Goal: Information Seeking & Learning: Learn about a topic

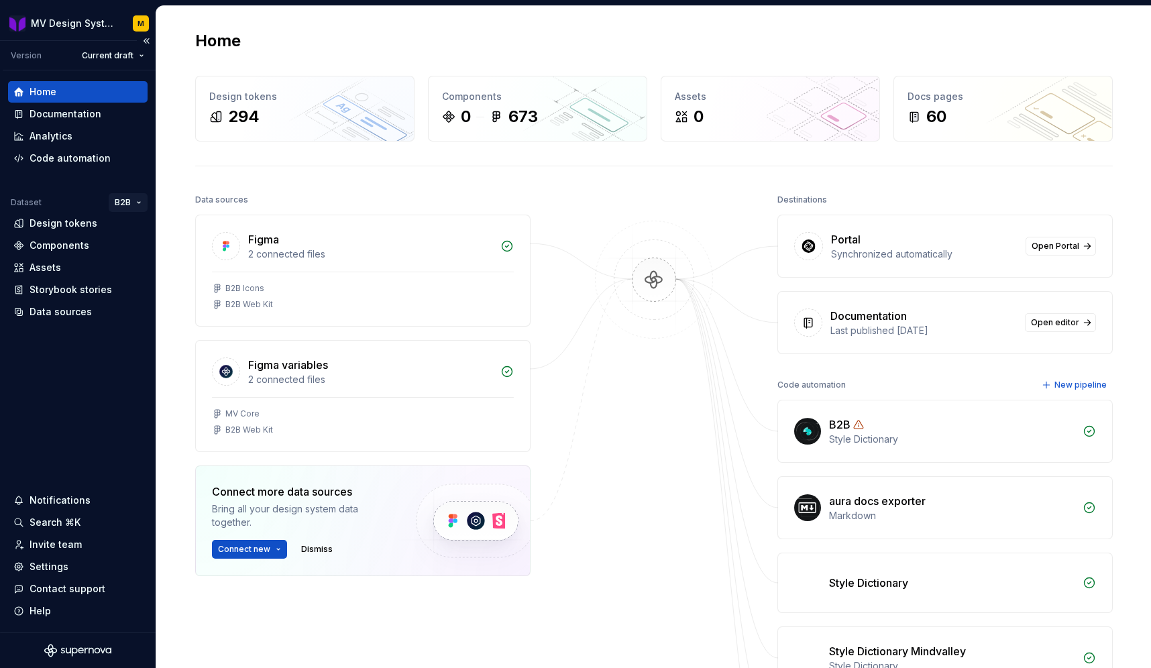
click at [127, 203] on html "MV Design System M Version Current draft Home Documentation Analytics Code auto…" at bounding box center [575, 334] width 1151 height 668
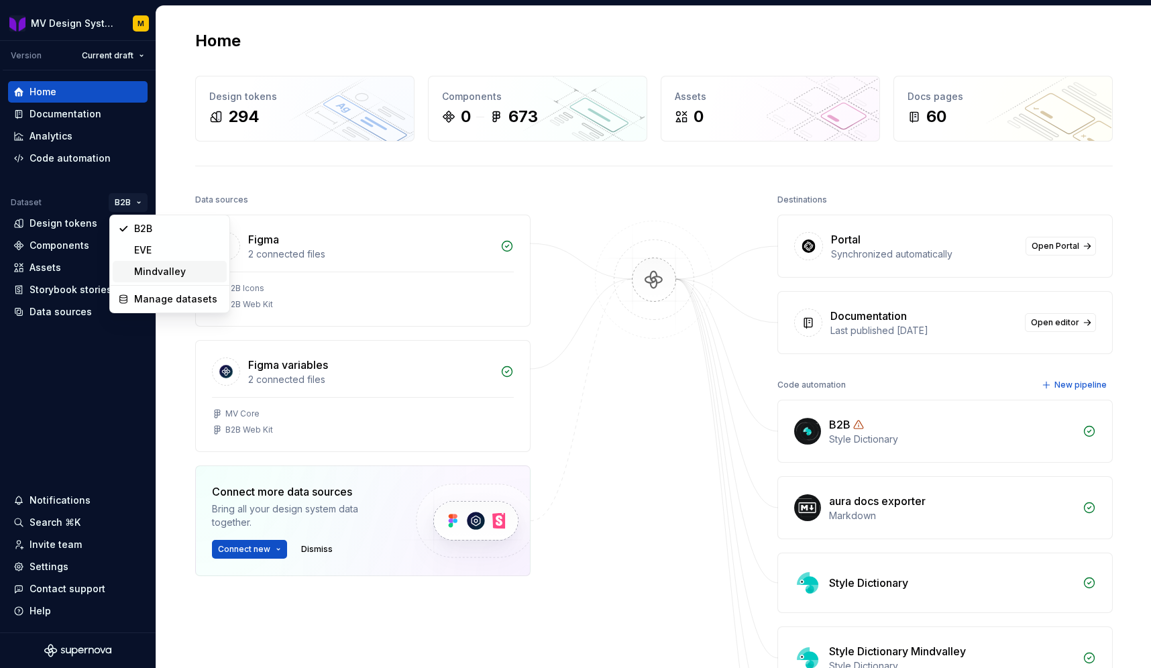
click at [162, 269] on div "Mindvalley" at bounding box center [177, 271] width 87 height 13
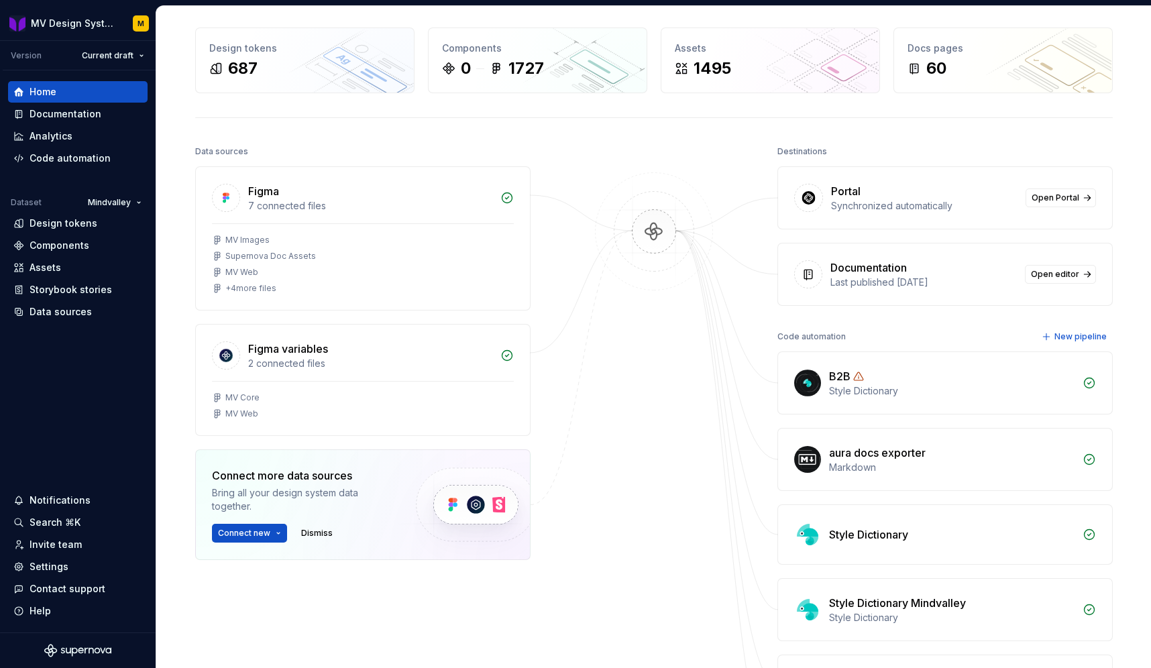
scroll to position [18, 0]
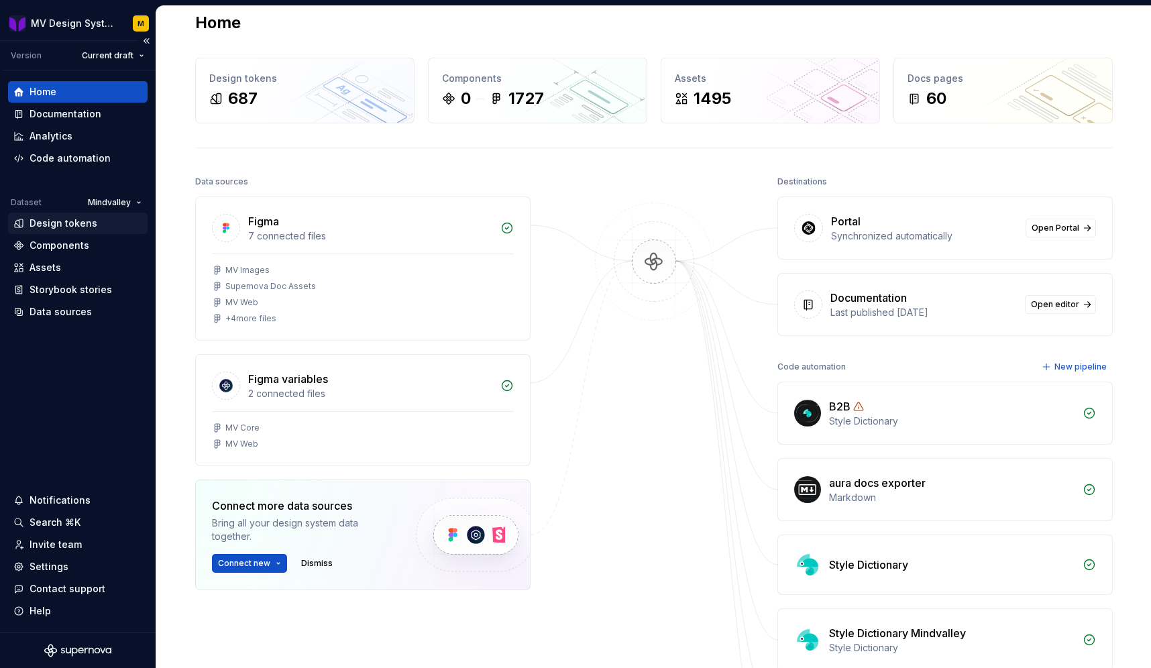
click at [79, 221] on div "Design tokens" at bounding box center [64, 223] width 68 height 13
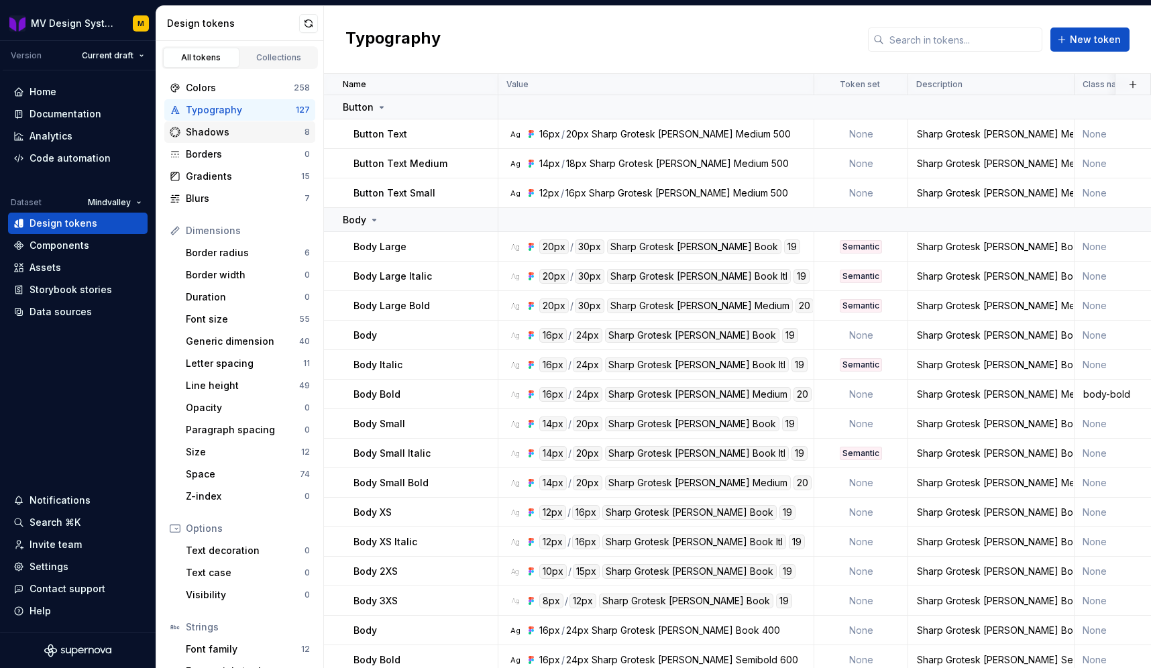
click at [223, 136] on div "Shadows" at bounding box center [245, 131] width 119 height 13
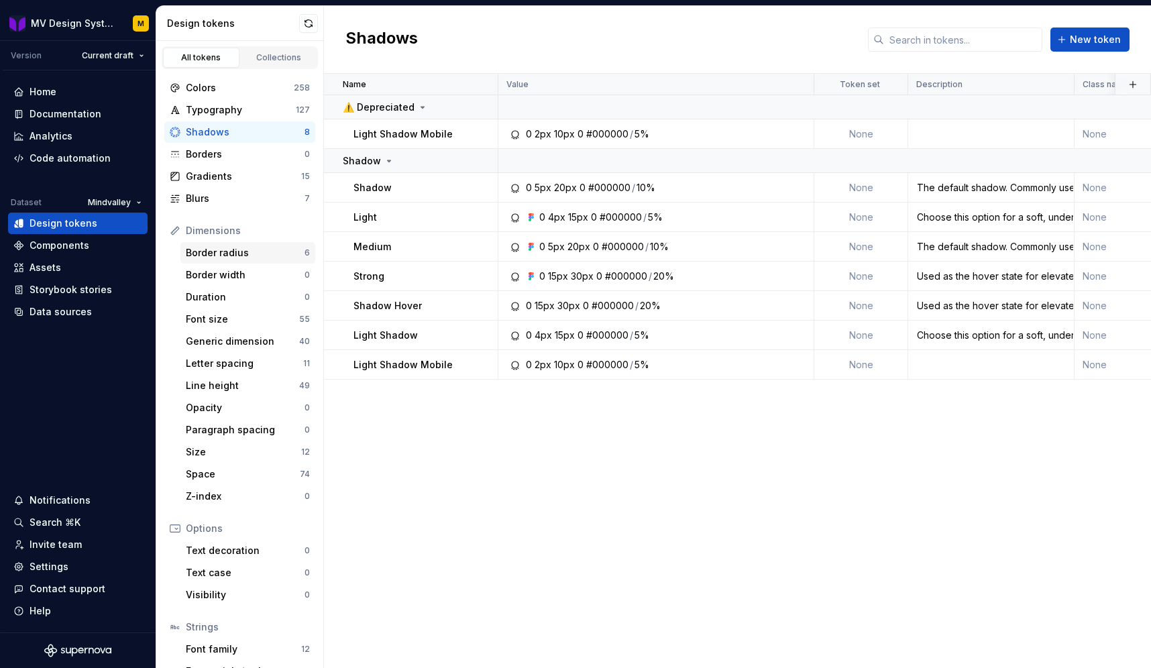
click at [226, 252] on div "Border radius" at bounding box center [245, 252] width 119 height 13
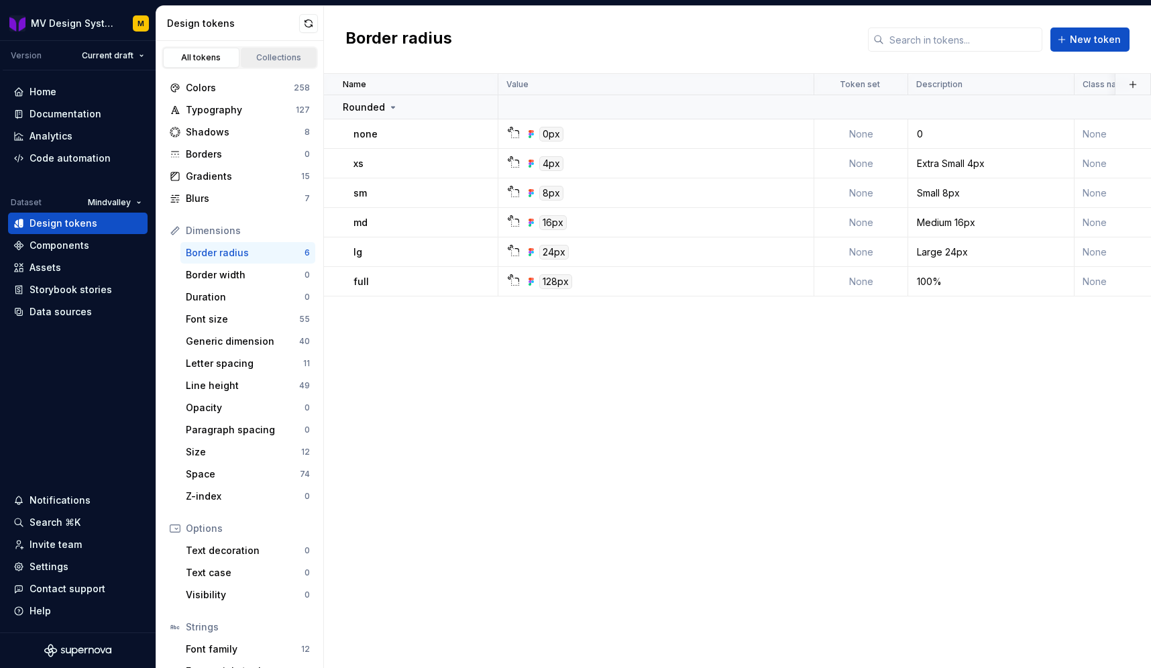
click at [264, 57] on div "Collections" at bounding box center [279, 57] width 67 height 11
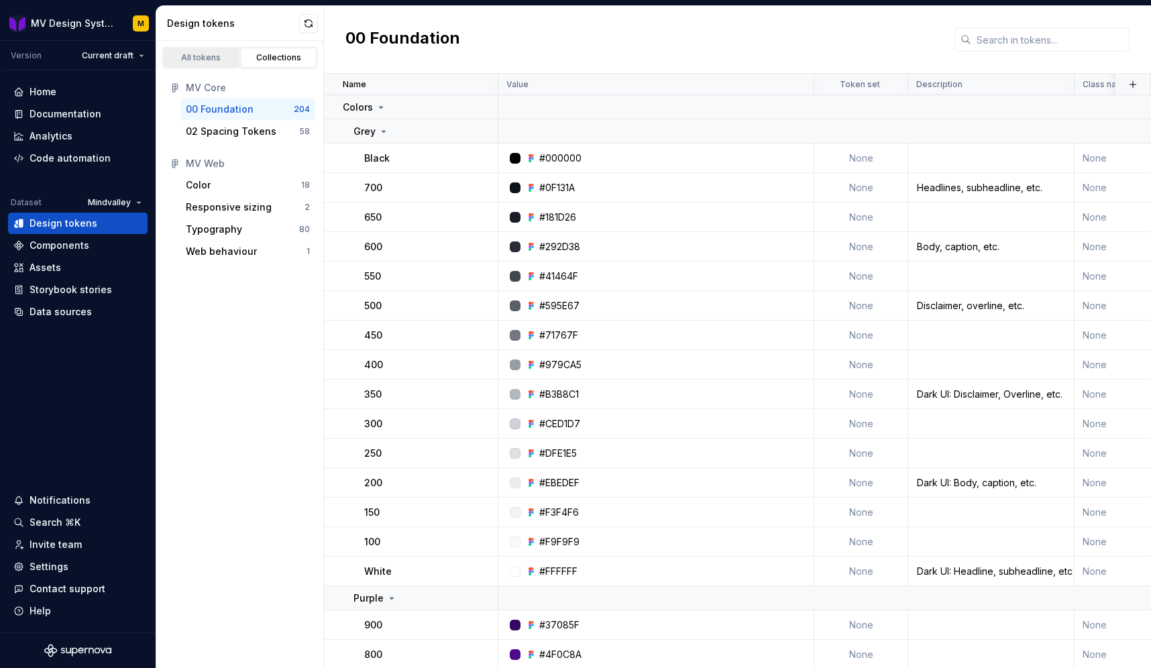
click at [203, 61] on div "All tokens" at bounding box center [201, 57] width 67 height 11
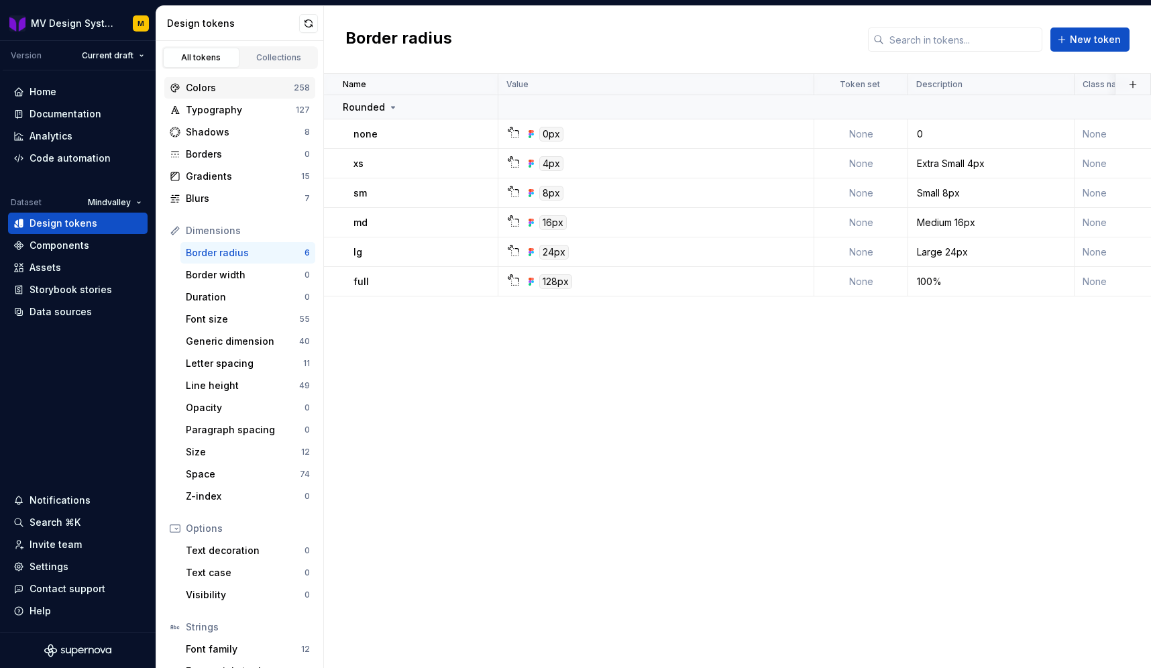
click at [207, 89] on div "Colors" at bounding box center [240, 87] width 108 height 13
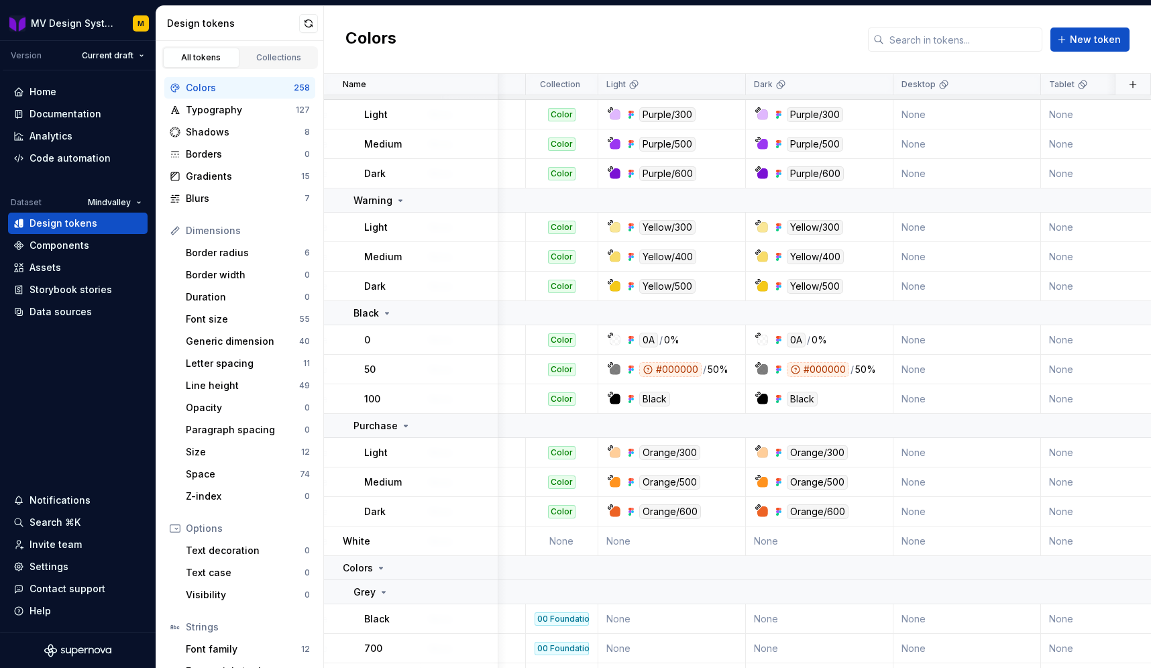
scroll to position [301, 779]
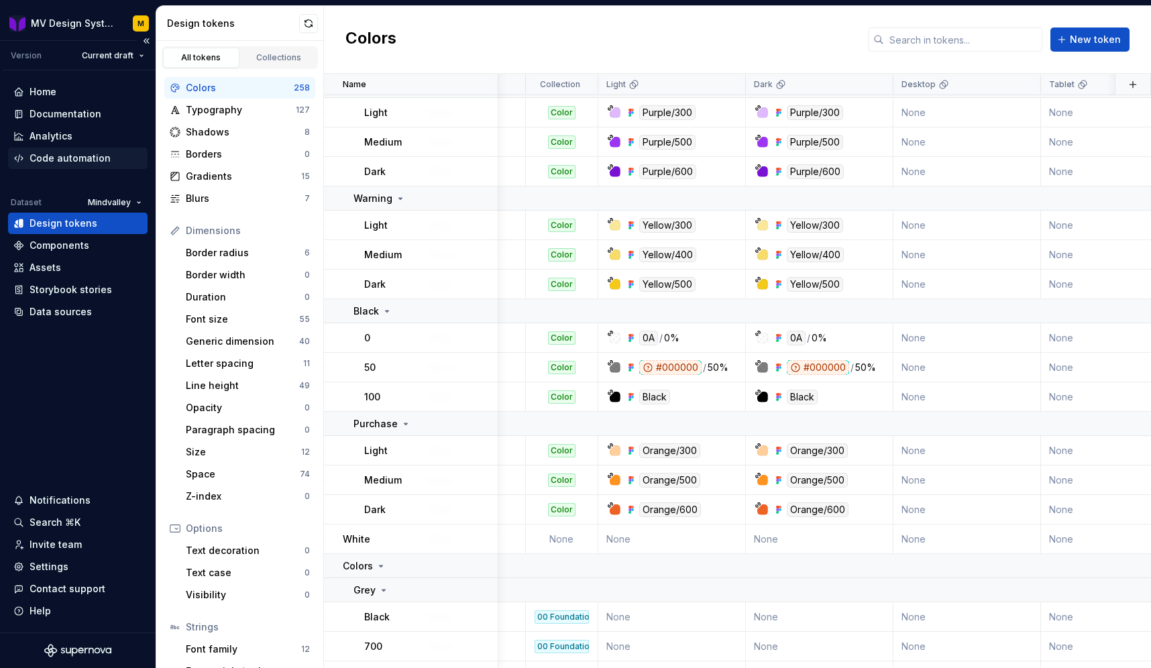
click at [51, 148] on div "Code automation" at bounding box center [78, 158] width 140 height 21
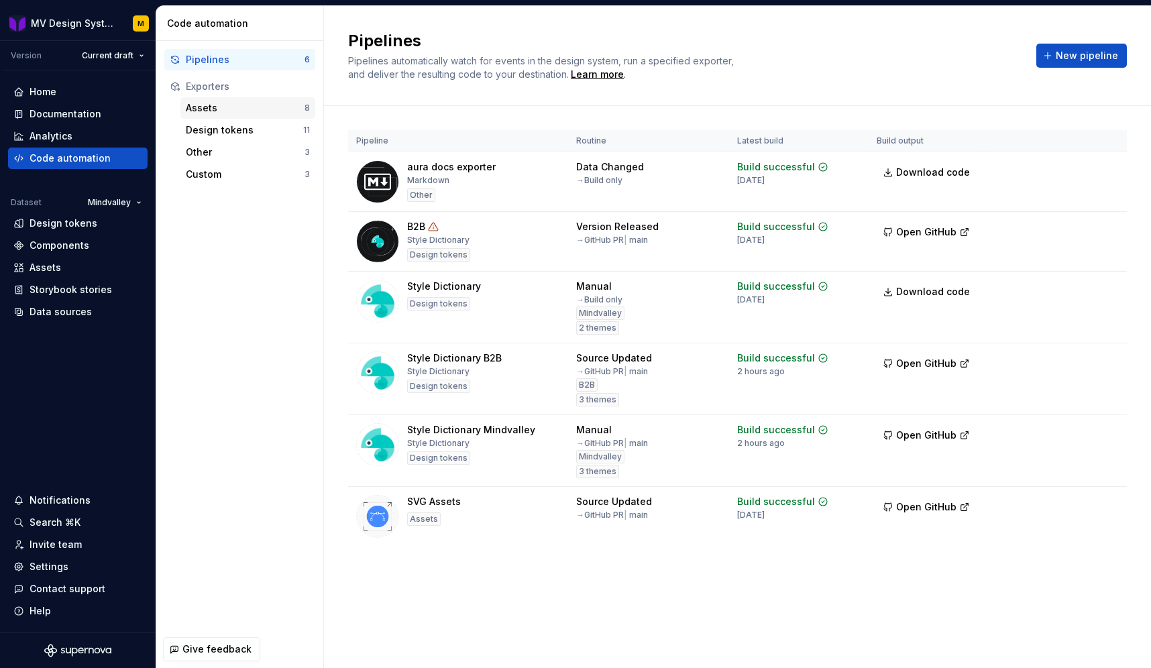
click at [220, 111] on div "Assets" at bounding box center [245, 107] width 119 height 13
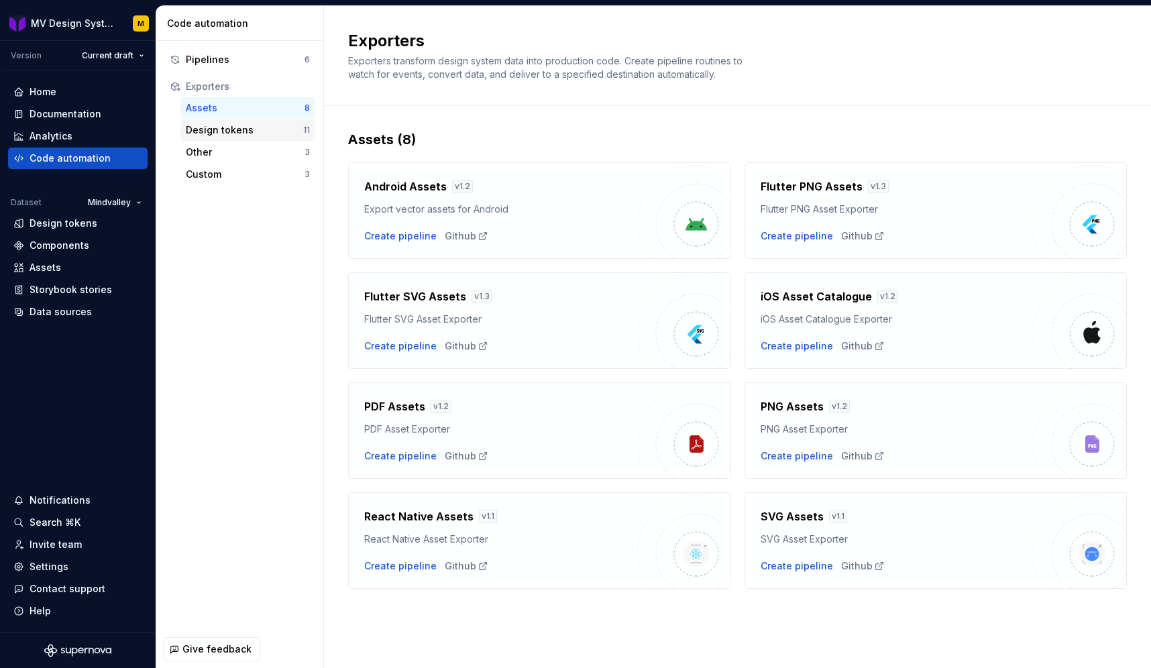
click at [198, 124] on div "Design tokens" at bounding box center [244, 129] width 117 height 13
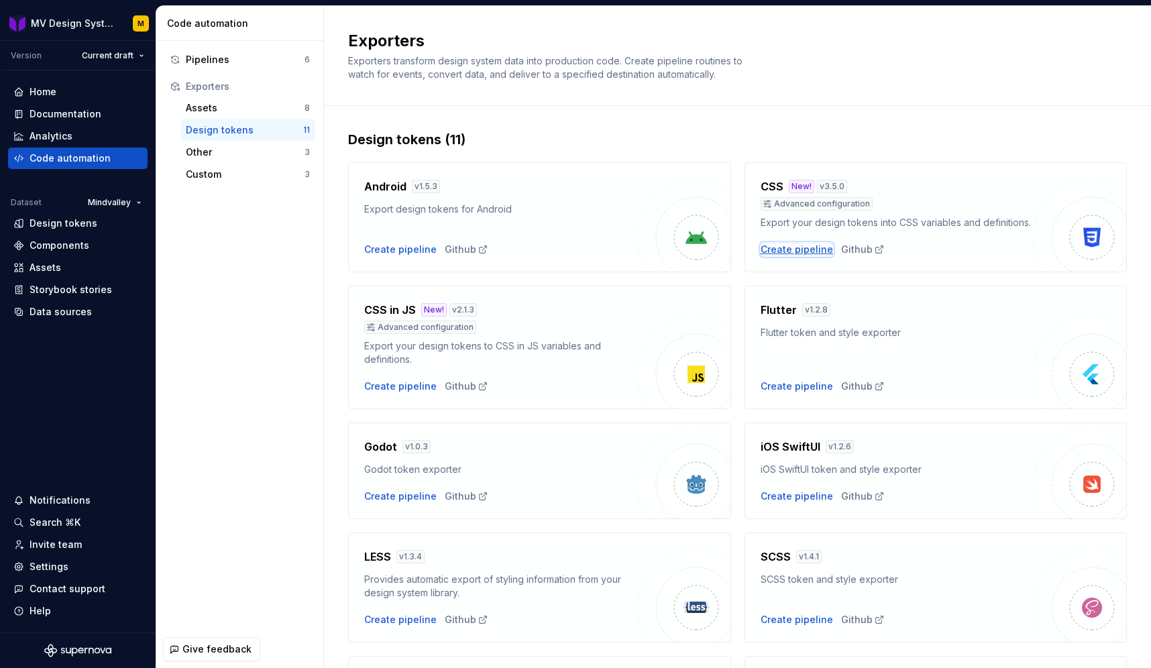
click at [785, 248] on div "Create pipeline" at bounding box center [797, 249] width 72 height 13
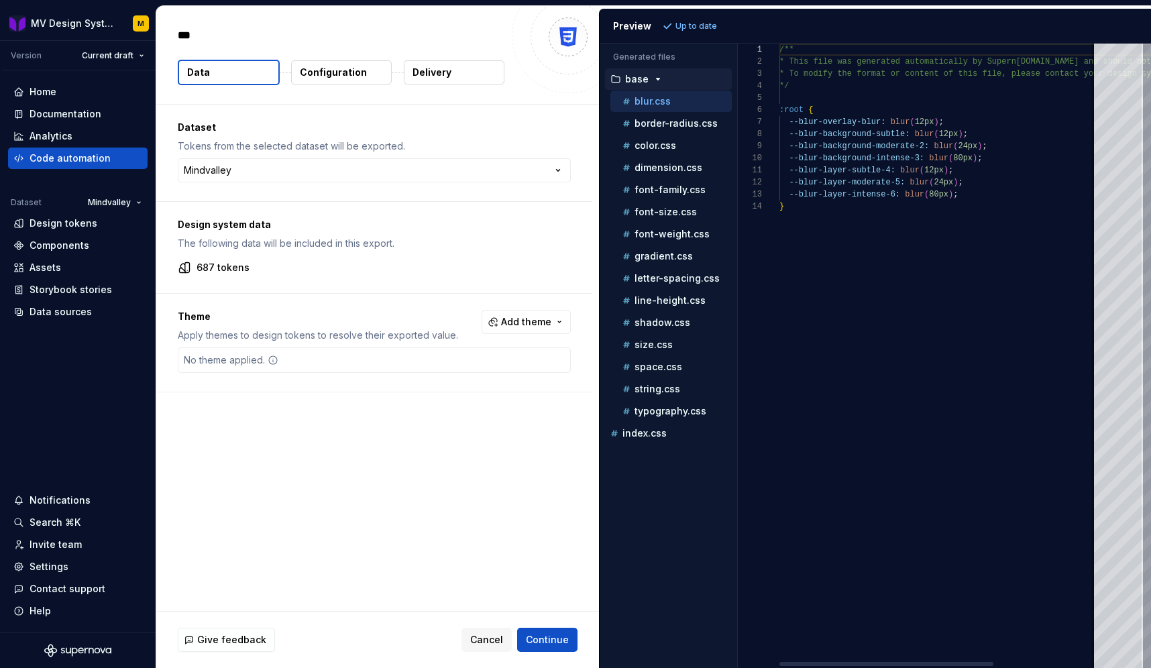
type textarea "*"
click at [682, 126] on p "border-radius.css" at bounding box center [676, 123] width 83 height 11
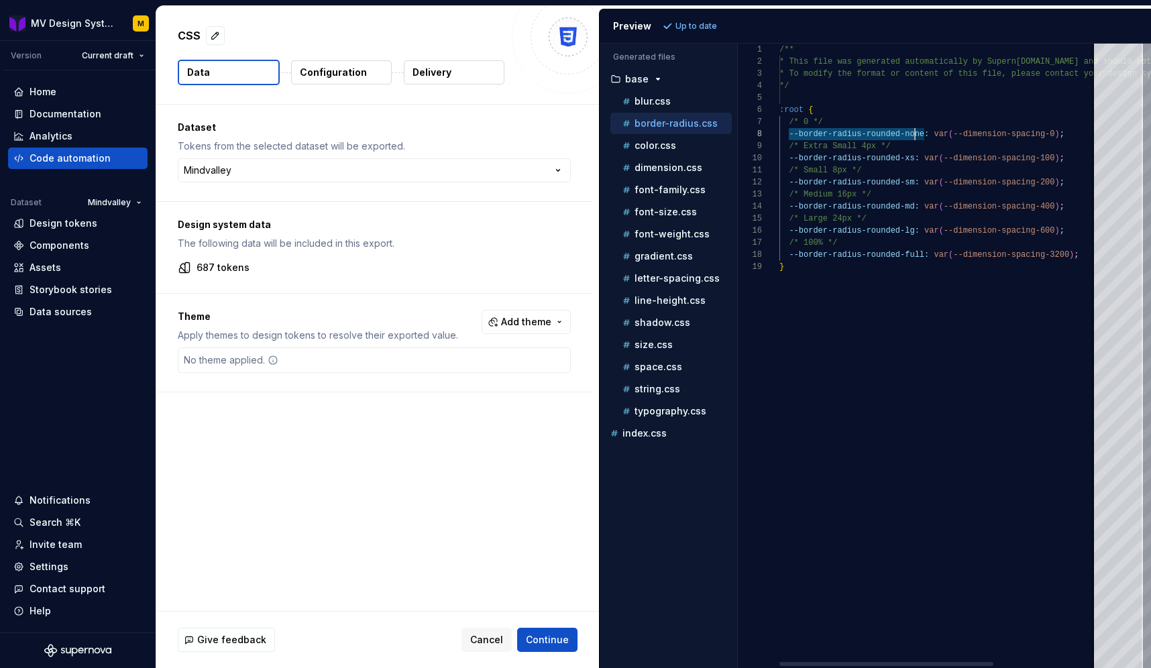
scroll to position [85, 146]
drag, startPoint x: 790, startPoint y: 137, endPoint x: 926, endPoint y: 134, distance: 135.6
click at [926, 134] on div "/** * This file was generated automatically by Supern [DOMAIN_NAME] and should …" at bounding box center [1016, 356] width 473 height 625
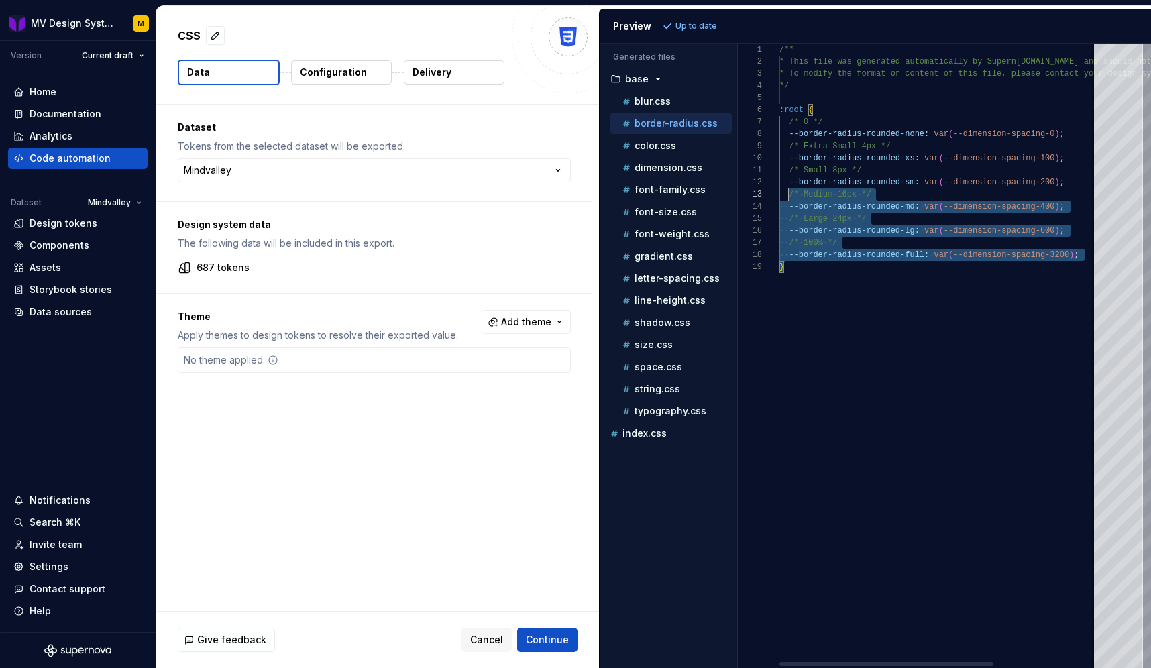
scroll to position [0, 0]
type textarea "**********"
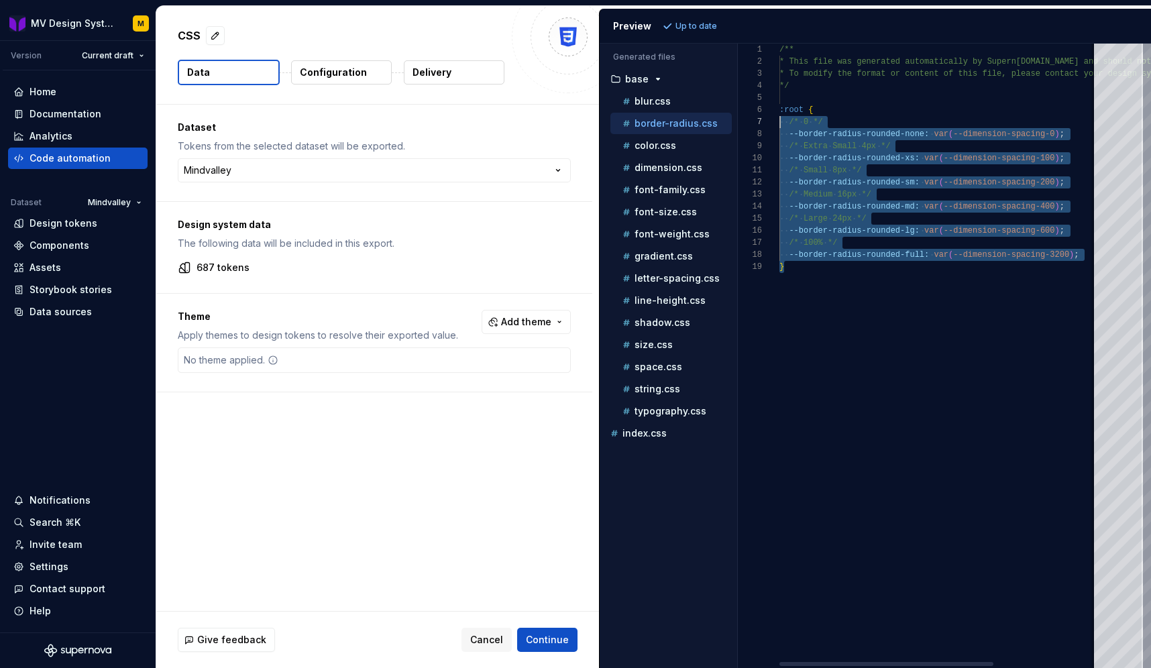
scroll to position [48, 0]
drag, startPoint x: 800, startPoint y: 276, endPoint x: 774, endPoint y: 103, distance: 174.4
click at [780, 103] on div "/** * This file was generated automatically by Supern [DOMAIN_NAME] and should …" at bounding box center [1016, 356] width 473 height 625
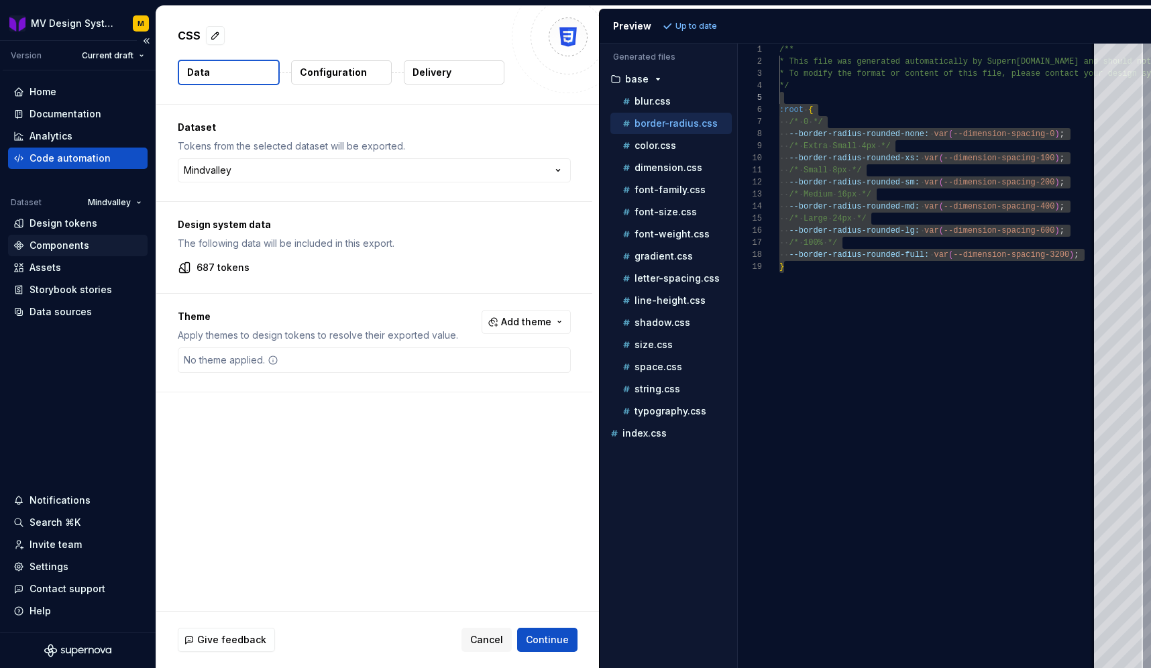
click at [40, 242] on div "Components" at bounding box center [60, 245] width 60 height 13
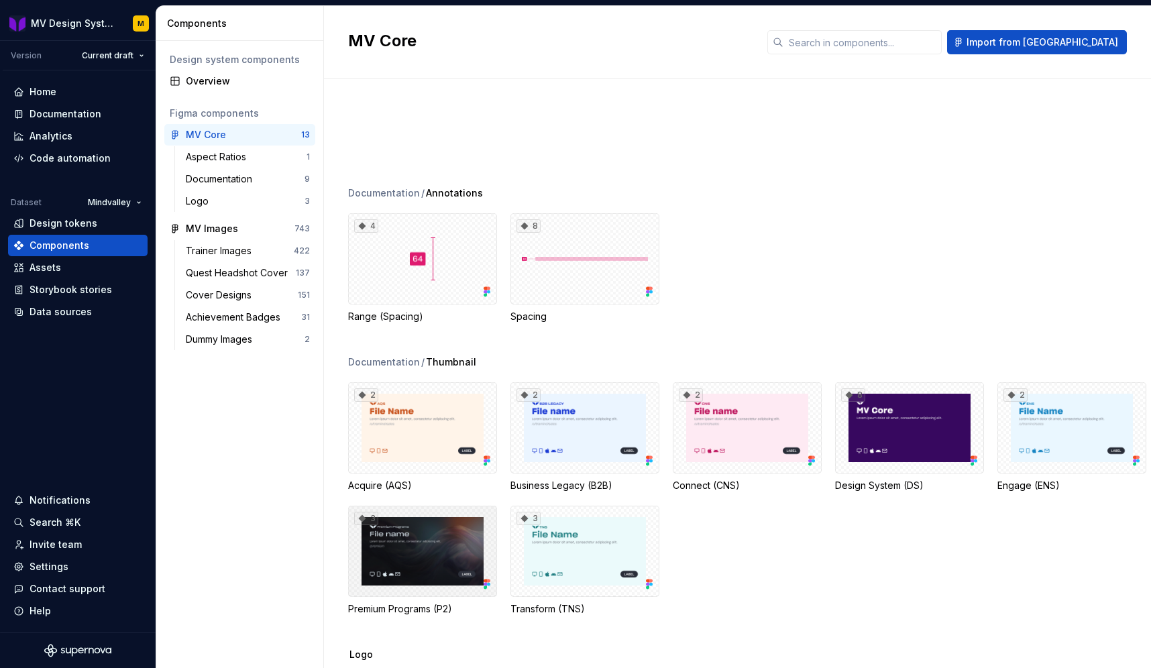
scroll to position [211, 0]
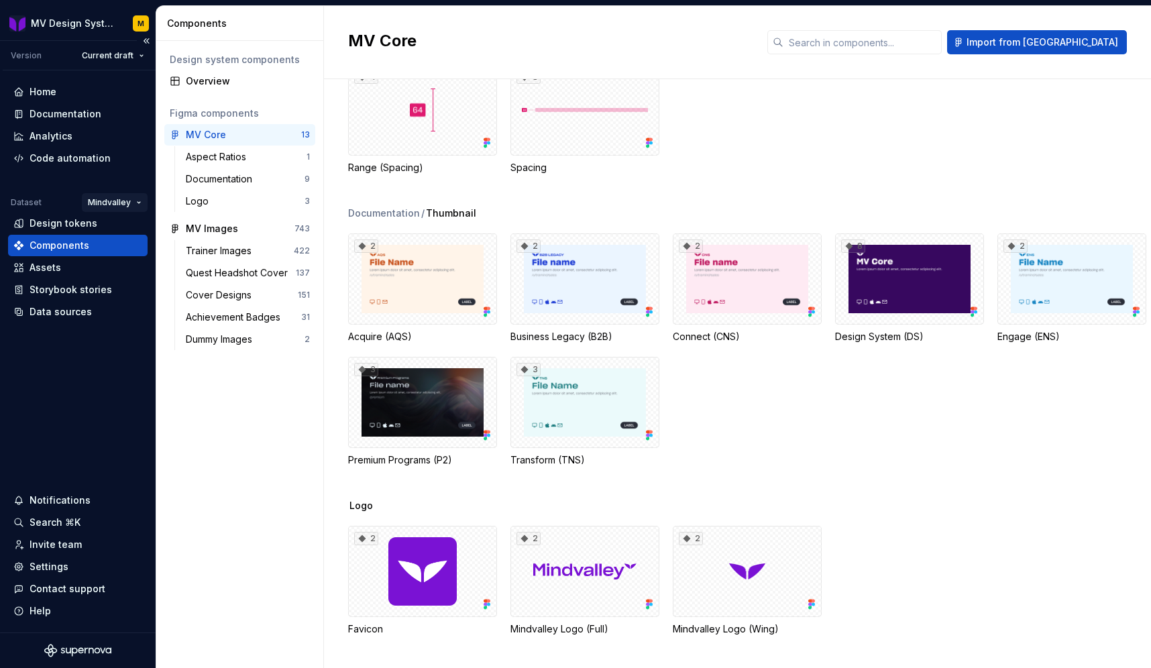
click at [132, 202] on html "MV Design System M Version Current draft Home Documentation Analytics Code auto…" at bounding box center [575, 334] width 1151 height 668
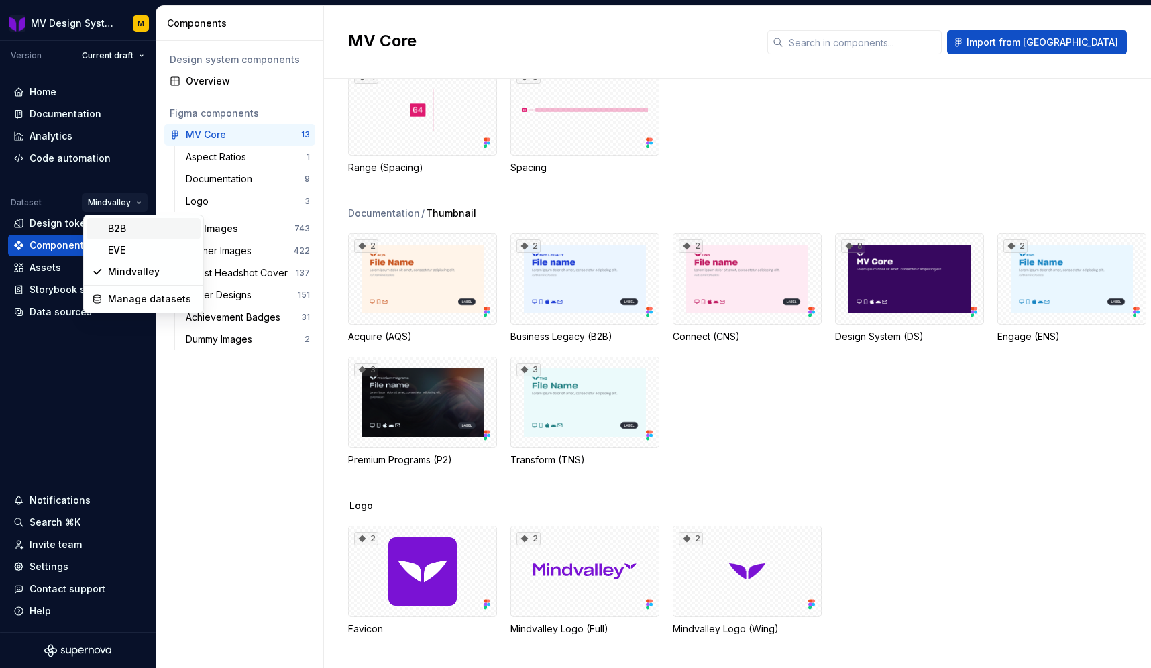
click at [127, 233] on div "B2B" at bounding box center [151, 228] width 87 height 13
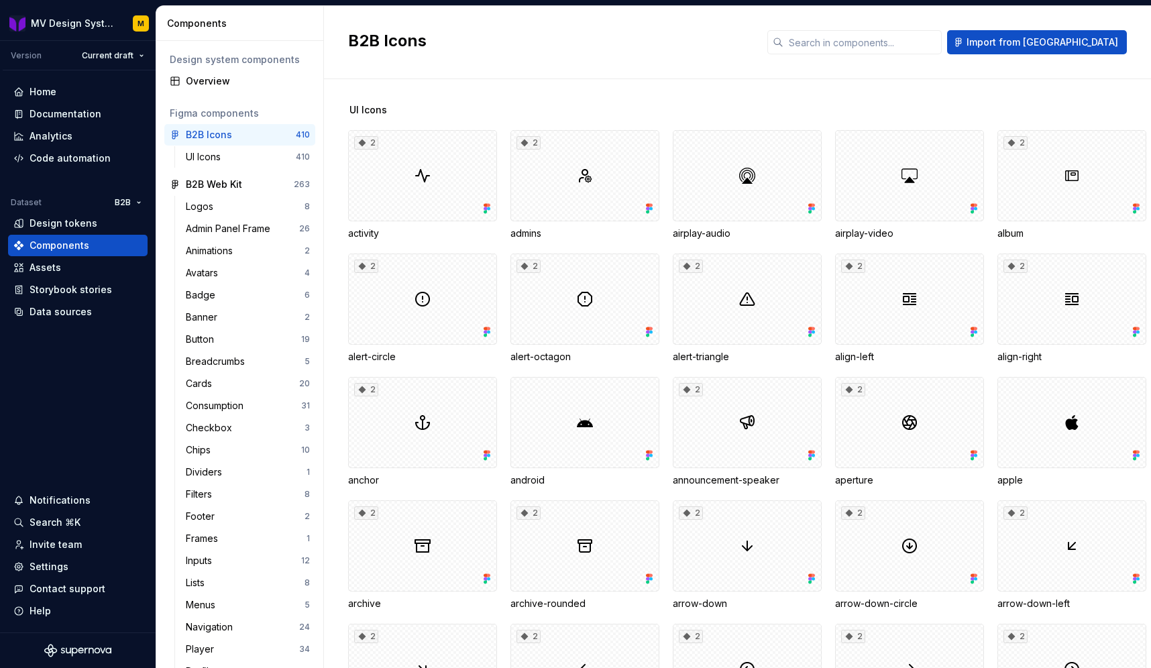
click at [371, 231] on div "activity" at bounding box center [422, 233] width 149 height 13
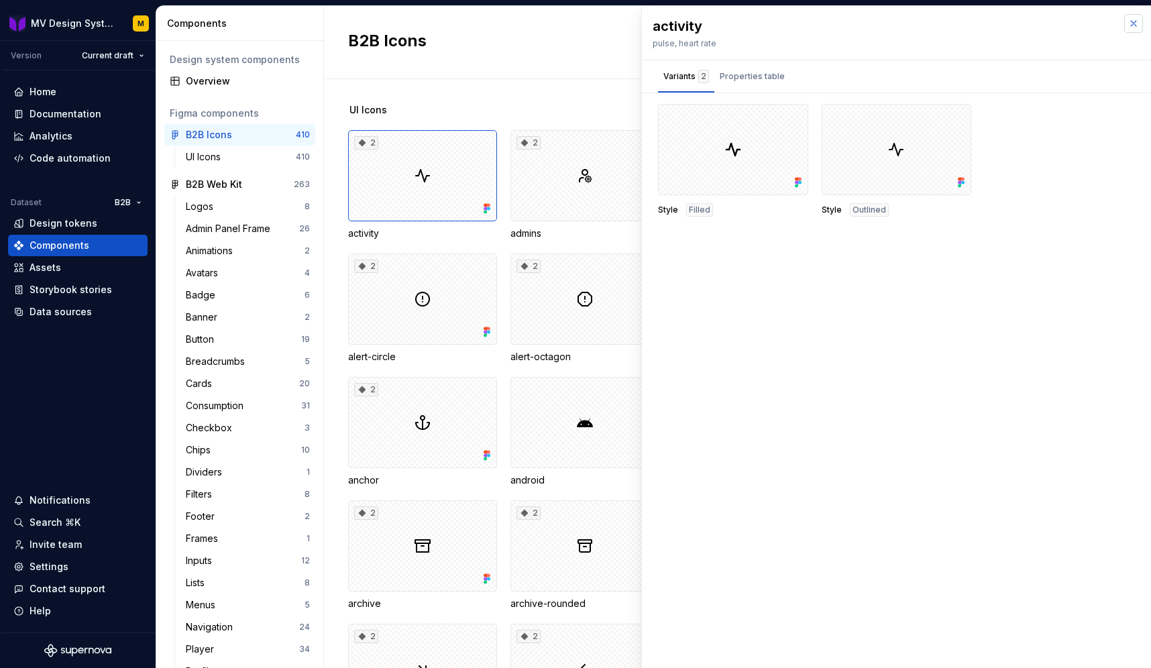
click at [1131, 23] on button "button" at bounding box center [1133, 23] width 19 height 19
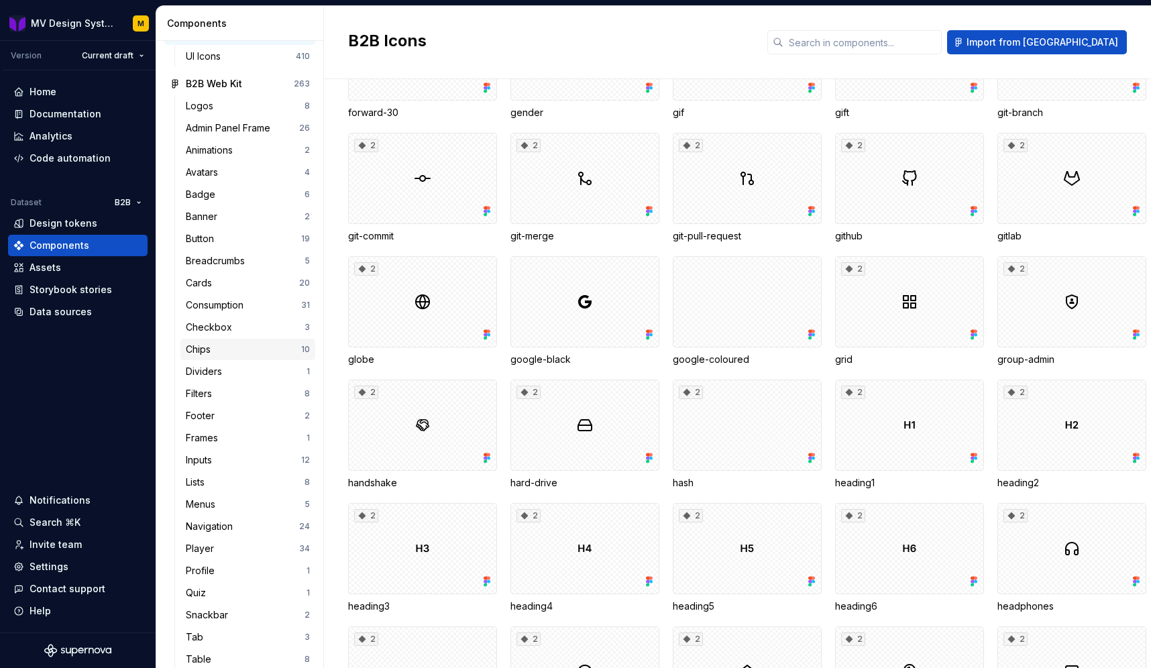
scroll to position [97, 0]
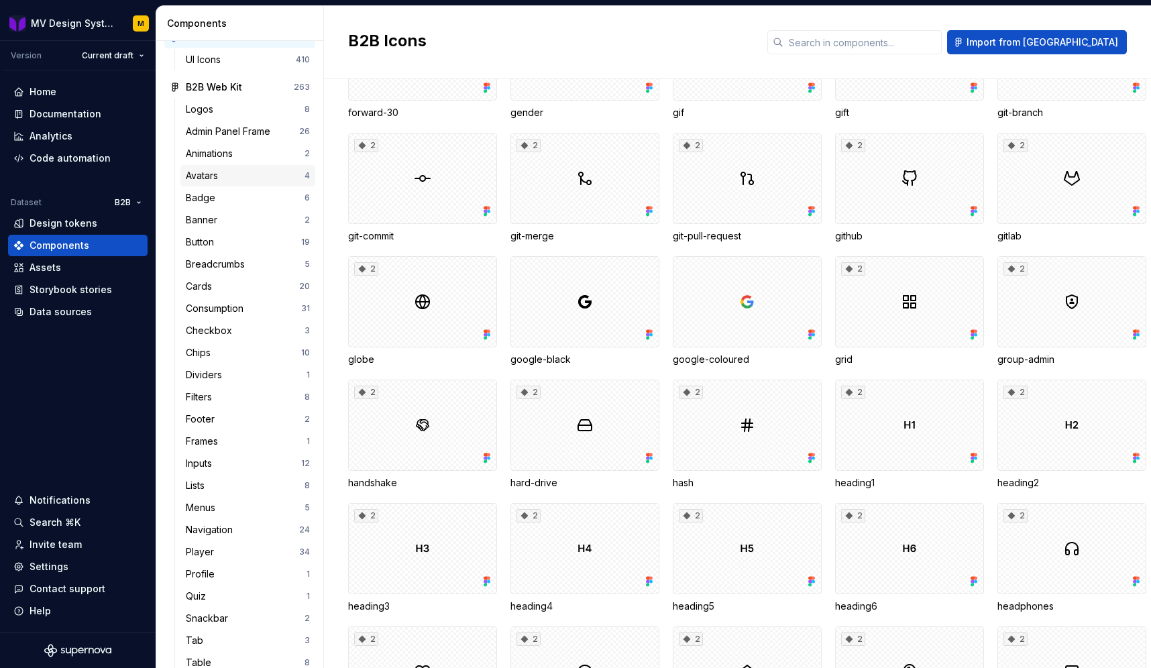
click at [230, 172] on div "Avatars" at bounding box center [245, 175] width 119 height 13
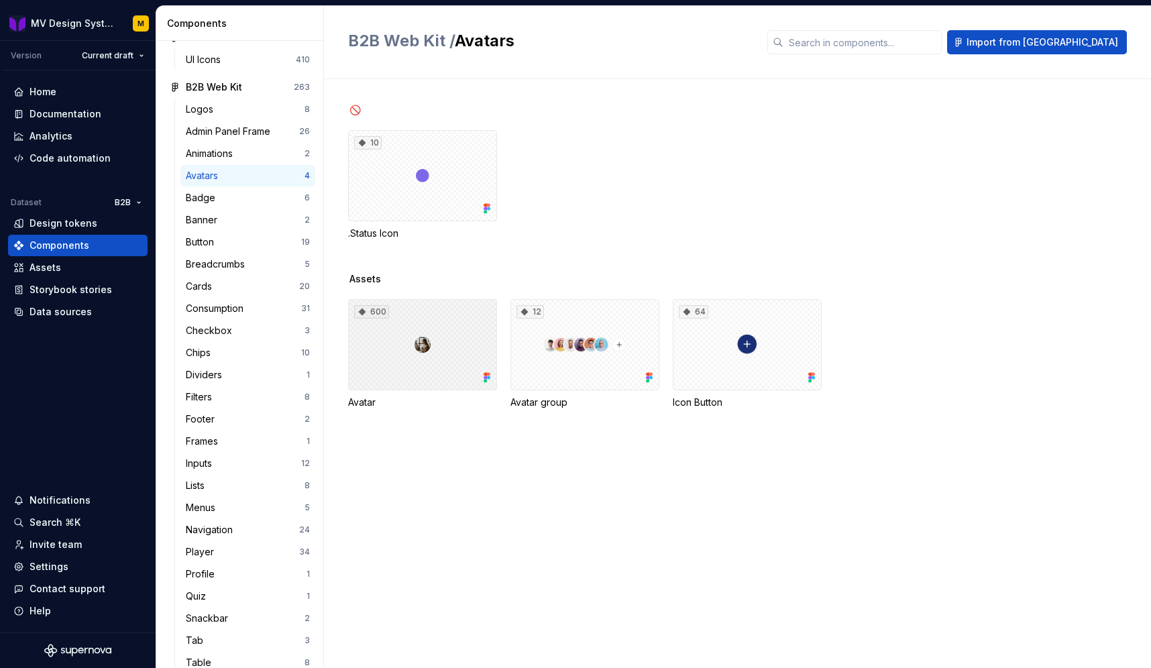
click at [402, 333] on div "600" at bounding box center [422, 344] width 149 height 91
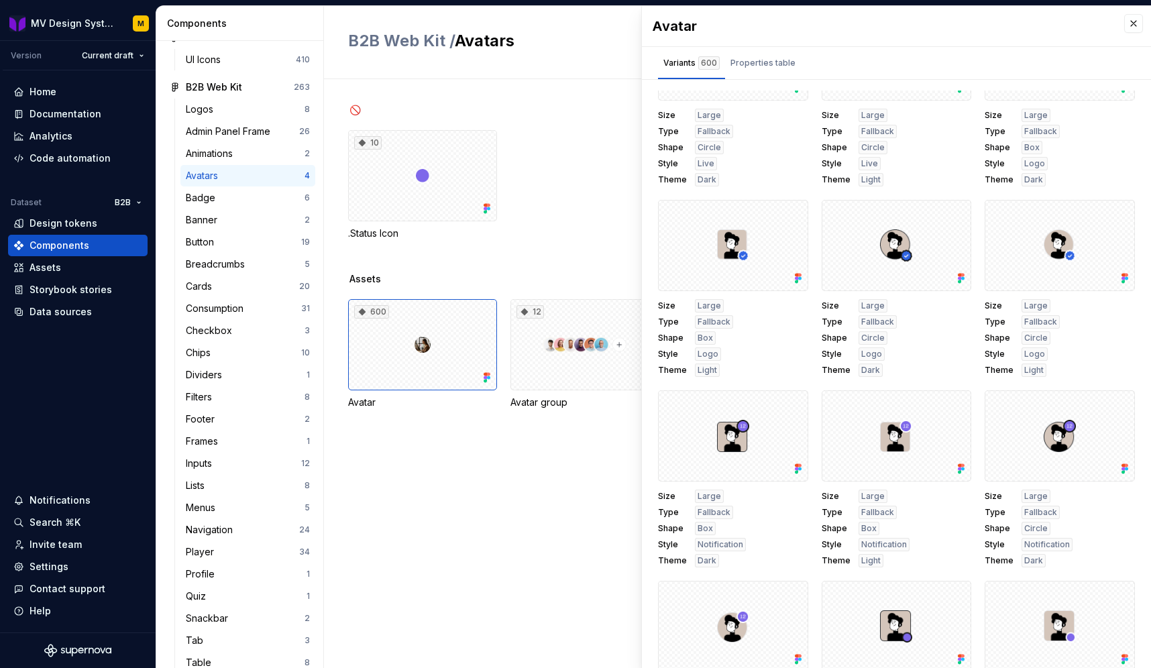
scroll to position [1044, 0]
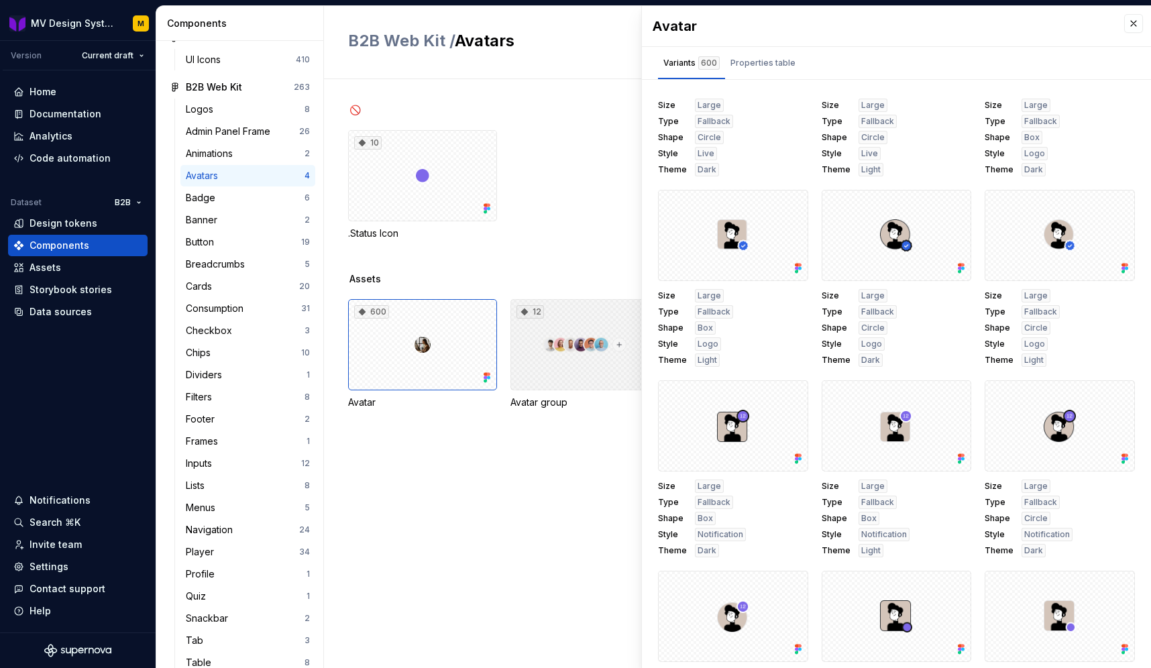
click at [588, 367] on div "12" at bounding box center [585, 344] width 149 height 91
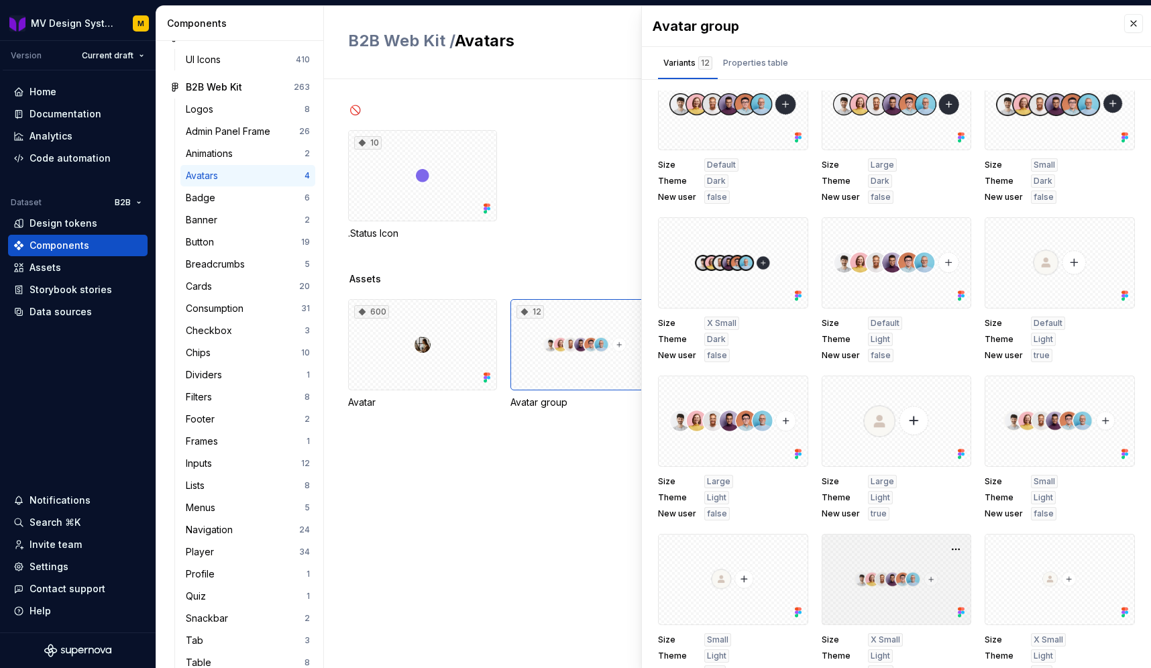
scroll to position [47, 0]
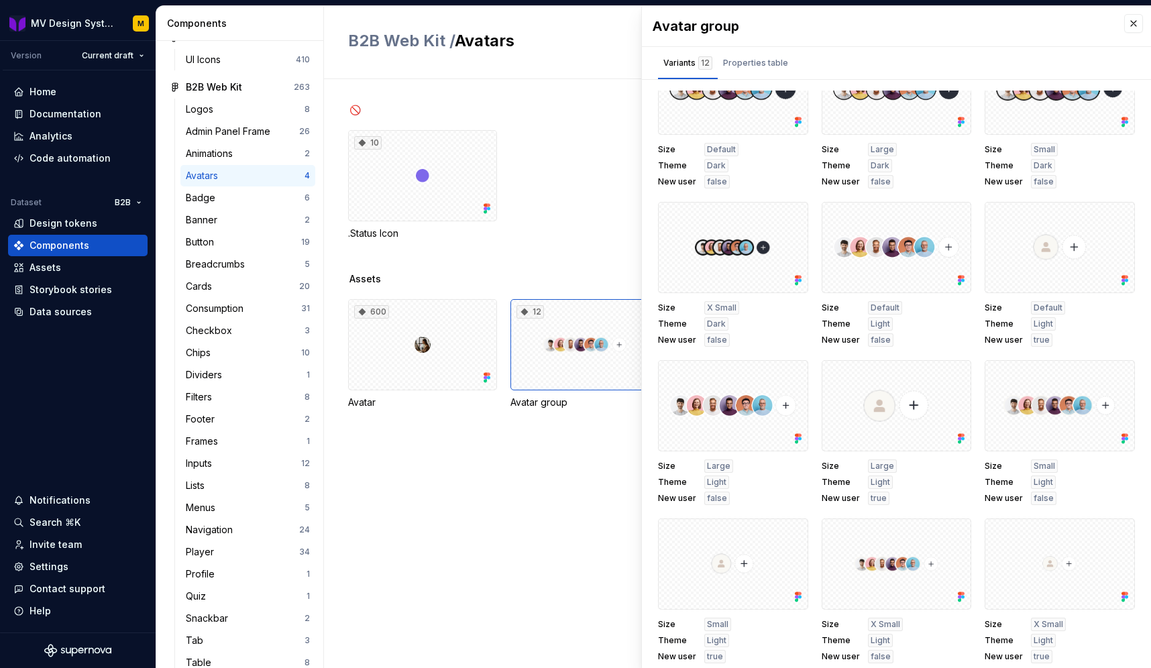
click at [471, 590] on div "🚫 10 .Status Icon Assets 600 Avatar 12 Avatar group 64 Icon Button" at bounding box center [749, 373] width 803 height 589
click at [1138, 23] on button "button" at bounding box center [1133, 23] width 19 height 19
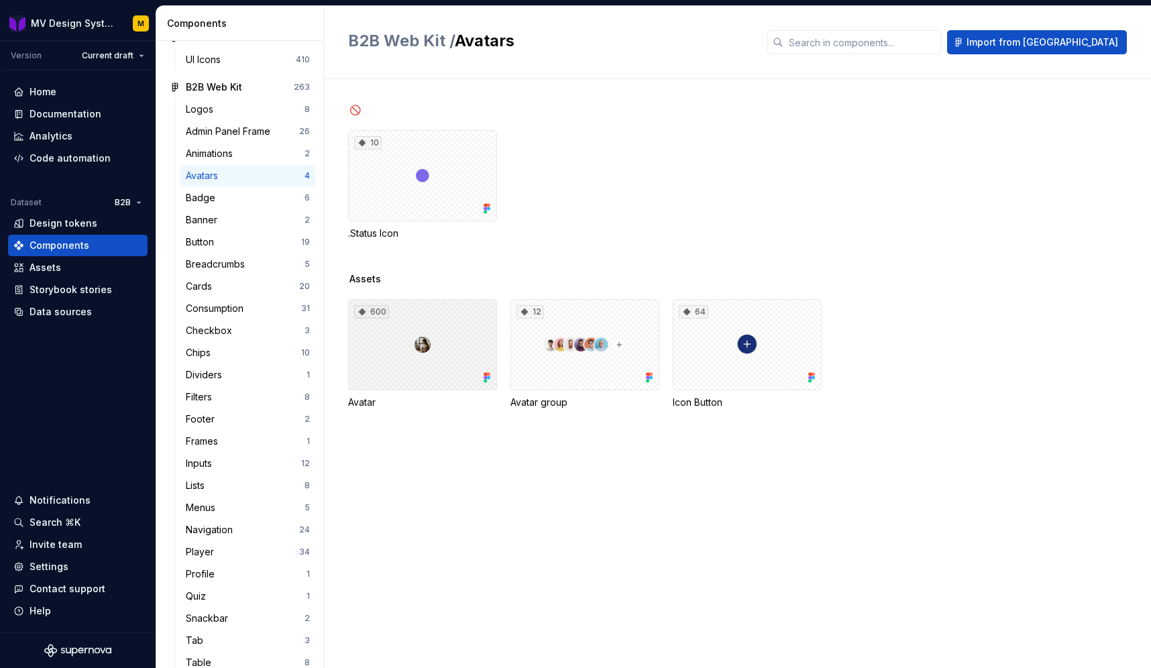
click at [426, 375] on div "600" at bounding box center [422, 344] width 149 height 91
